Goal: Task Accomplishment & Management: Use online tool/utility

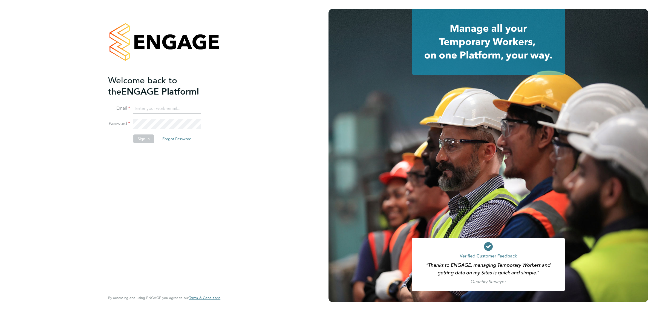
type input "bperkin@psrsolutions.co.uk"
click at [137, 139] on button "Sign In" at bounding box center [143, 139] width 21 height 9
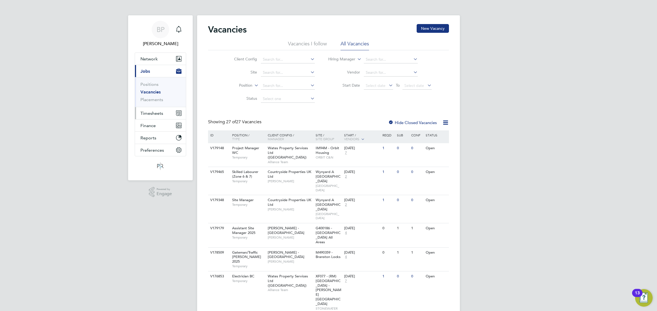
click at [153, 114] on span "Timesheets" at bounding box center [151, 113] width 23 height 5
click at [156, 98] on link "Timesheets" at bounding box center [151, 96] width 23 height 5
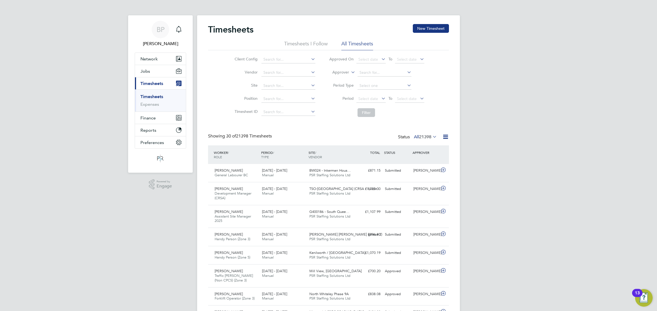
click at [444, 135] on icon at bounding box center [445, 137] width 7 height 7
click at [414, 148] on li "Export Timesheets" at bounding box center [411, 150] width 73 height 8
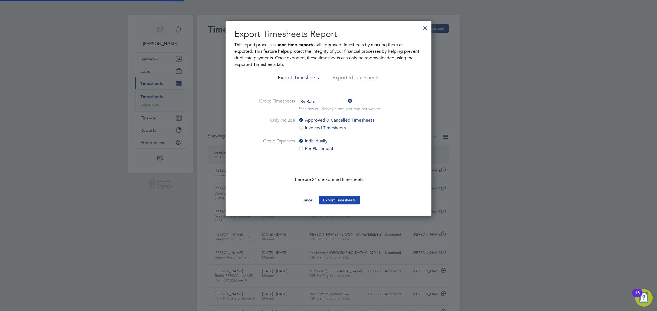
click at [344, 196] on button "Export Timesheets" at bounding box center [338, 200] width 41 height 9
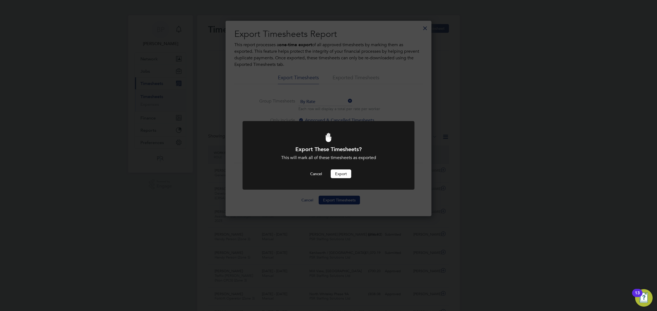
click at [342, 171] on button "Export" at bounding box center [340, 174] width 21 height 9
